Goal: Check status: Check status

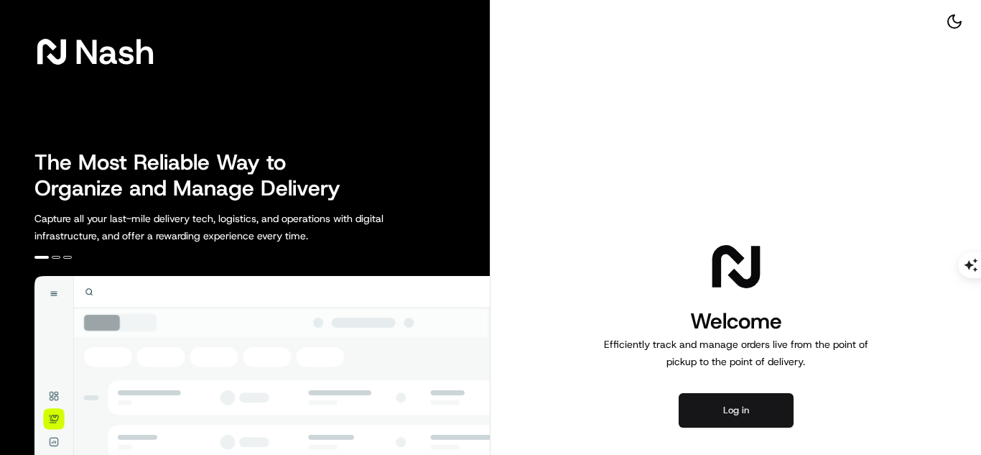
click at [749, 422] on button "Log in" at bounding box center [736, 410] width 115 height 34
